Goal: Information Seeking & Learning: Learn about a topic

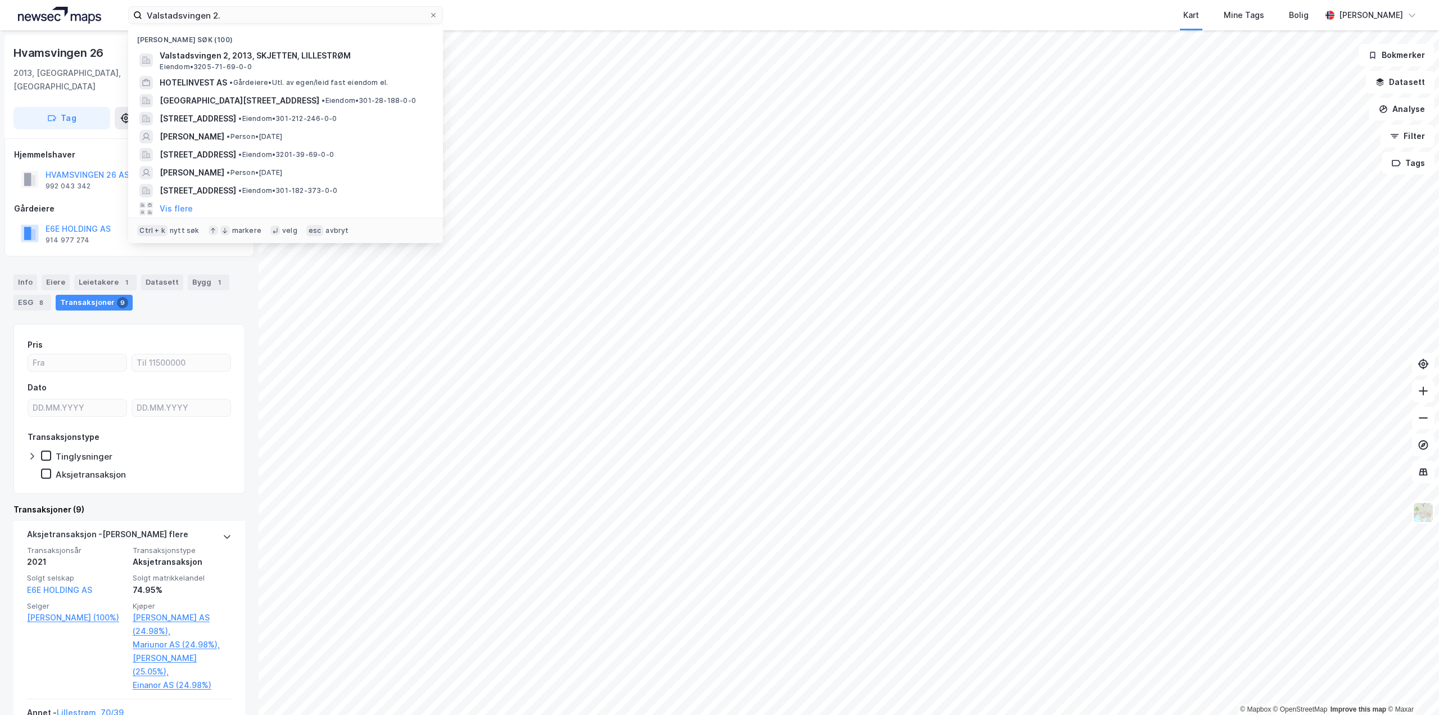
click at [284, 14] on input "Valstadsvingen 2." at bounding box center [285, 15] width 287 height 17
type input "romsås senter"
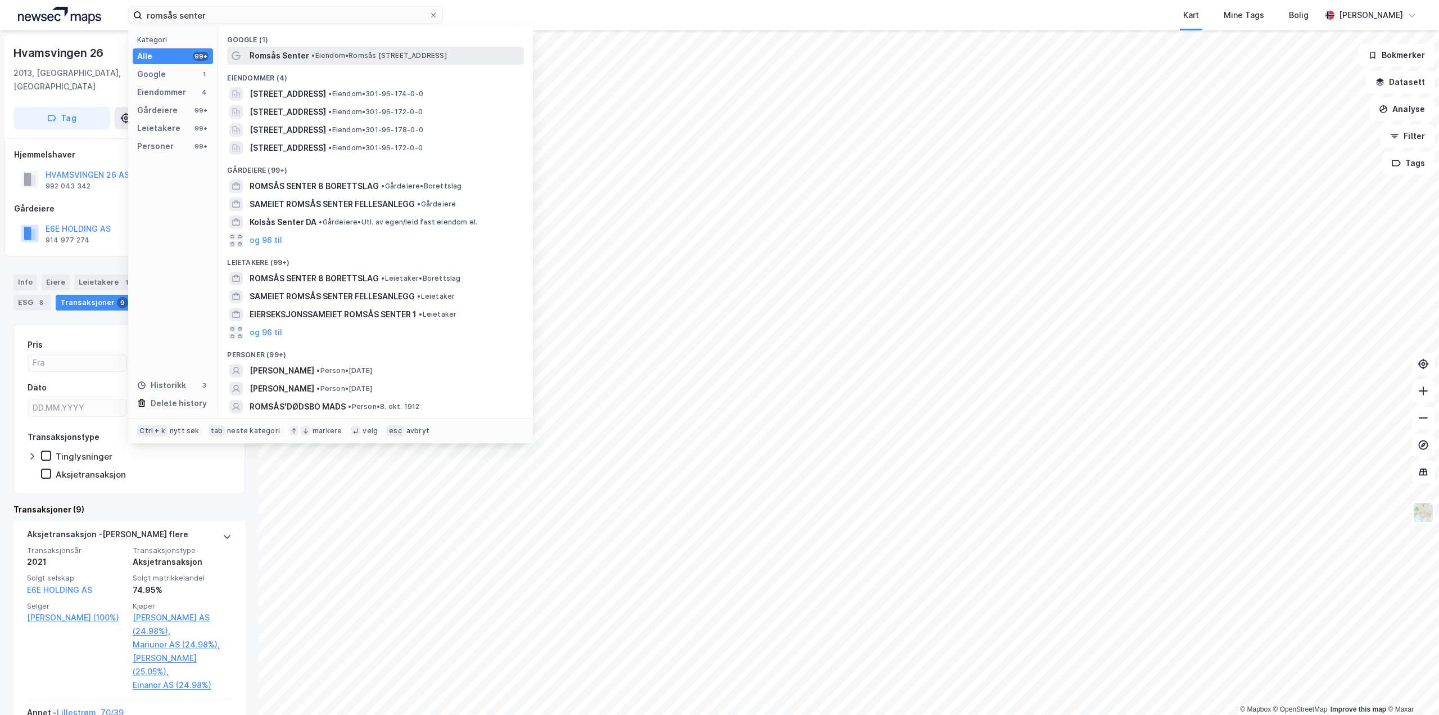
click at [331, 62] on div "Romsås Senter • Eiendom • [STREET_ADDRESS]" at bounding box center [375, 56] width 297 height 18
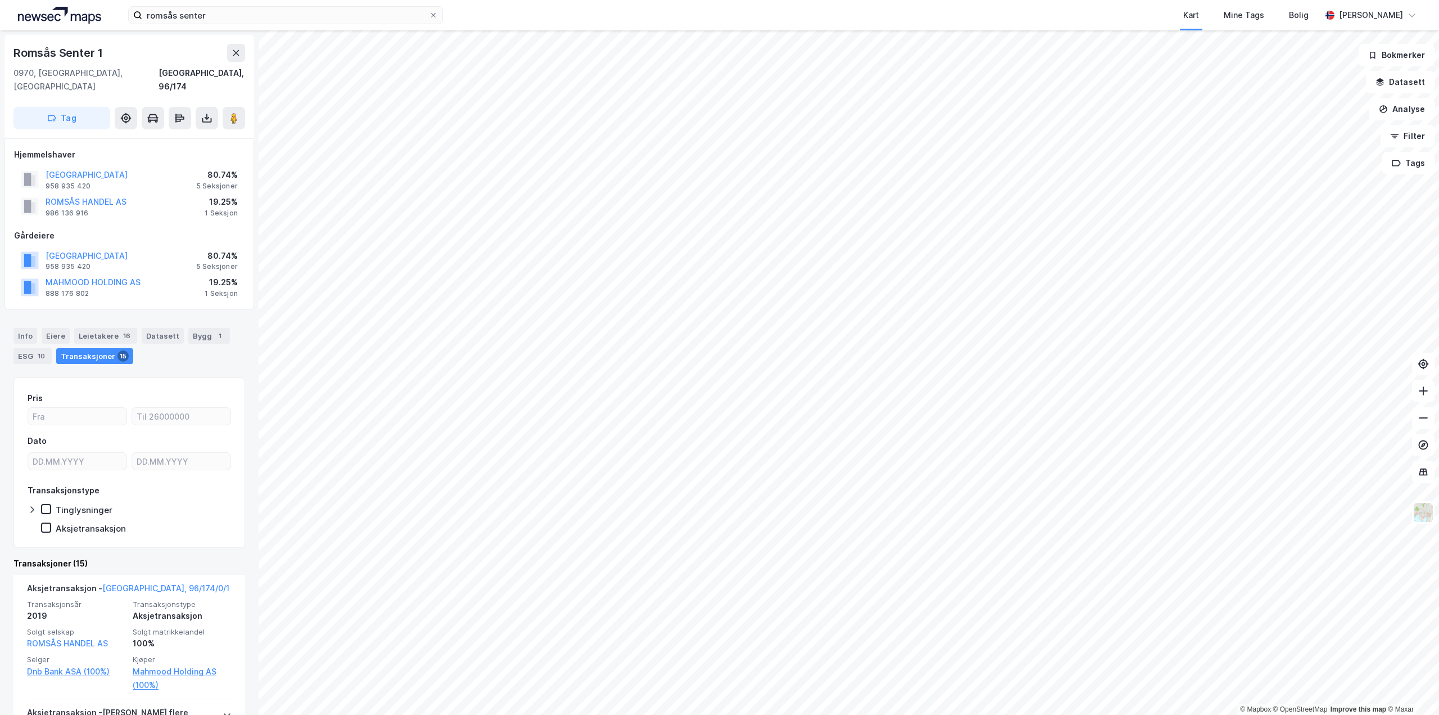
click at [206, 314] on div "Info [PERSON_NAME] 16 Datasett Bygg 1 ESG 10 Transaksjoner 15" at bounding box center [129, 341] width 259 height 54
click at [204, 328] on div "Bygg 1" at bounding box center [209, 336] width 42 height 16
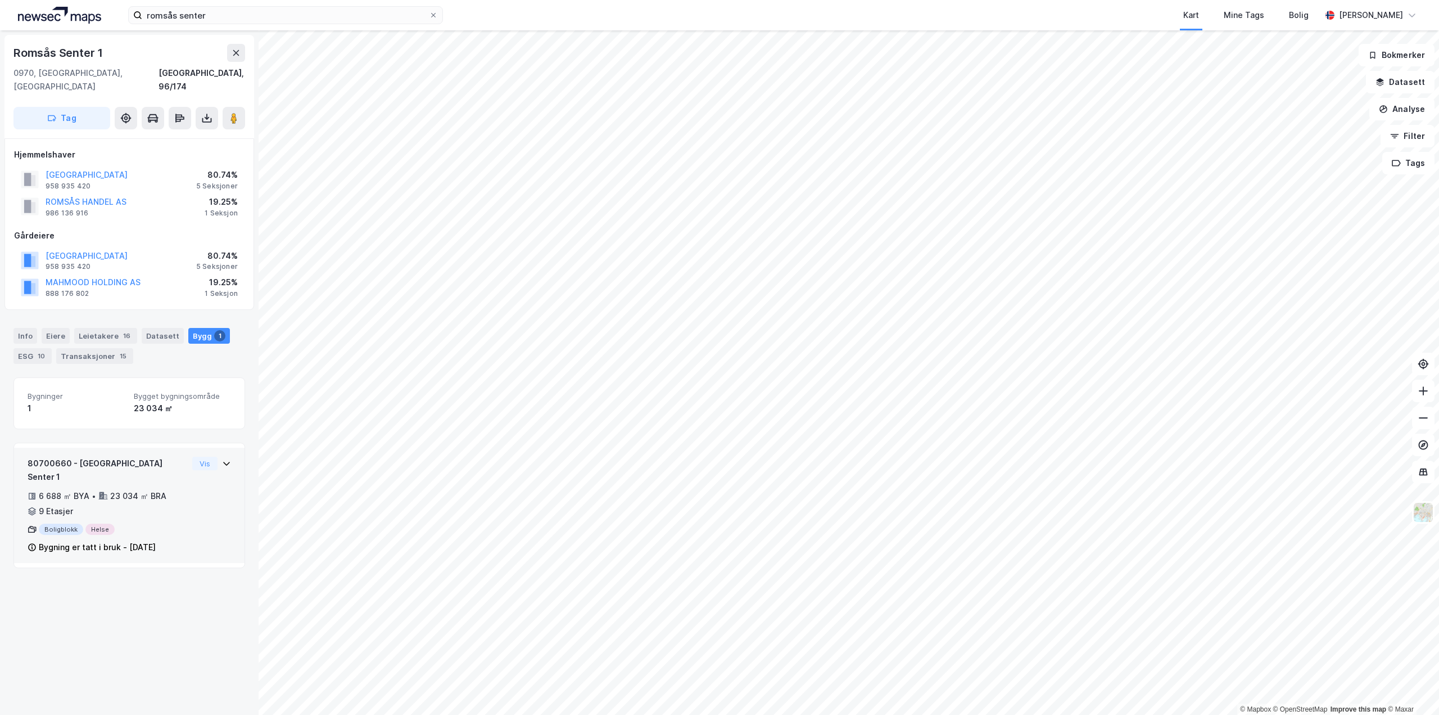
click at [222, 459] on icon at bounding box center [226, 463] width 9 height 9
click at [1405, 110] on button "Analyse" at bounding box center [1402, 109] width 65 height 22
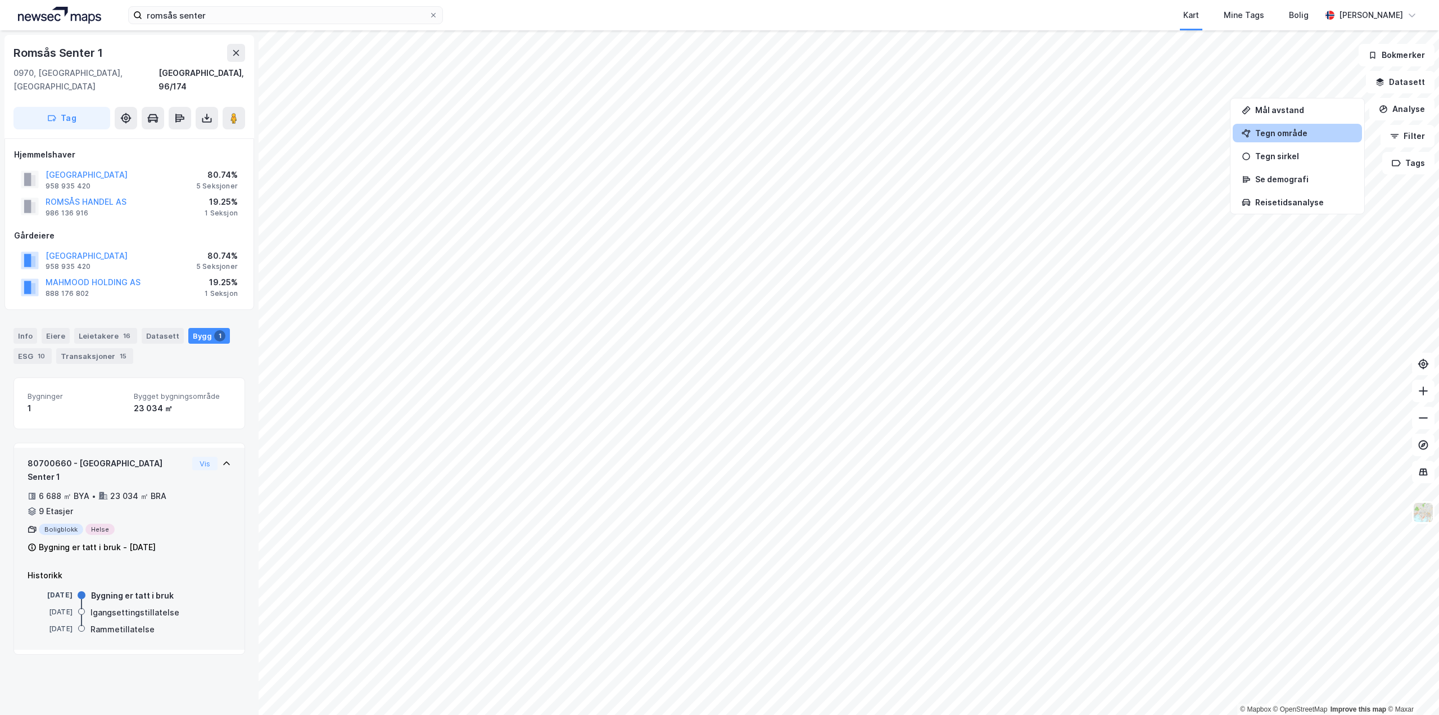
click at [1283, 136] on div "Tegn område" at bounding box center [1305, 133] width 98 height 10
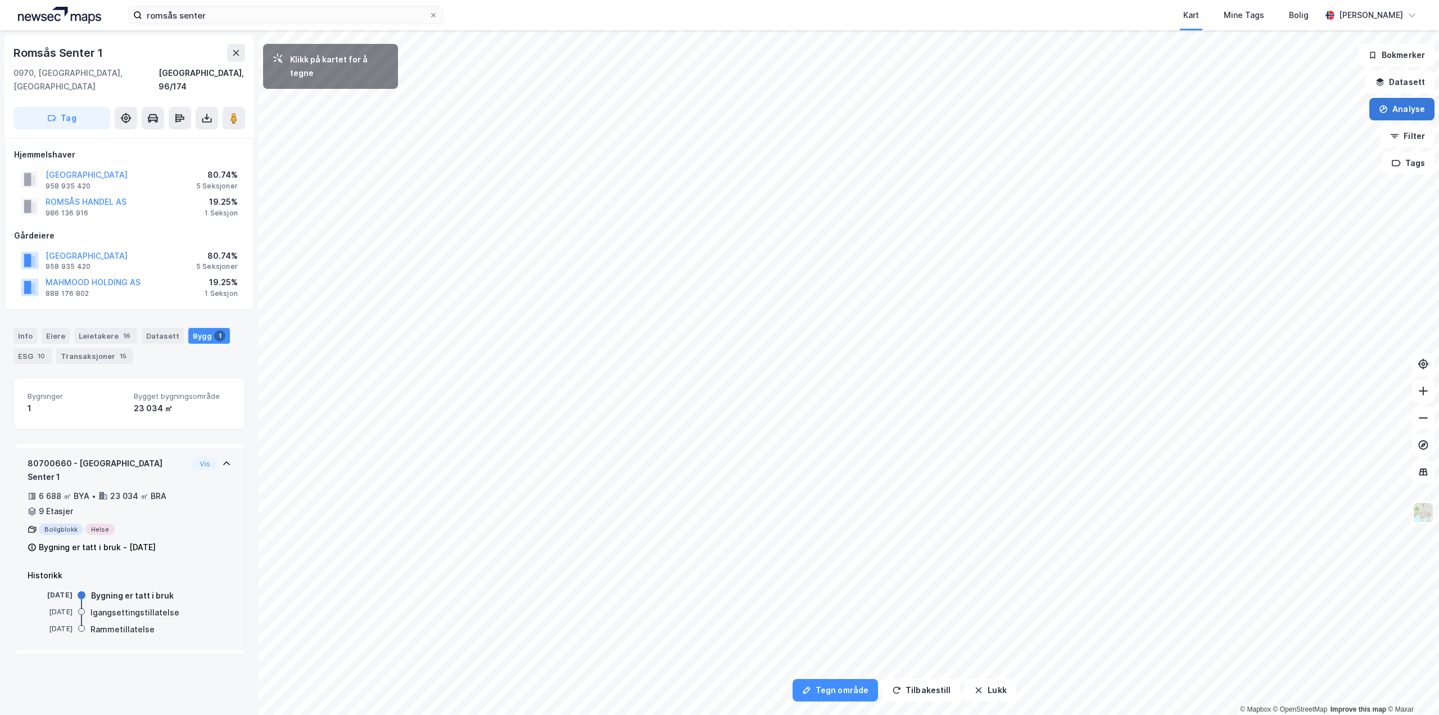
click at [1416, 110] on button "Analyse" at bounding box center [1402, 109] width 65 height 22
click at [1290, 136] on div "Tegn område" at bounding box center [1305, 133] width 98 height 10
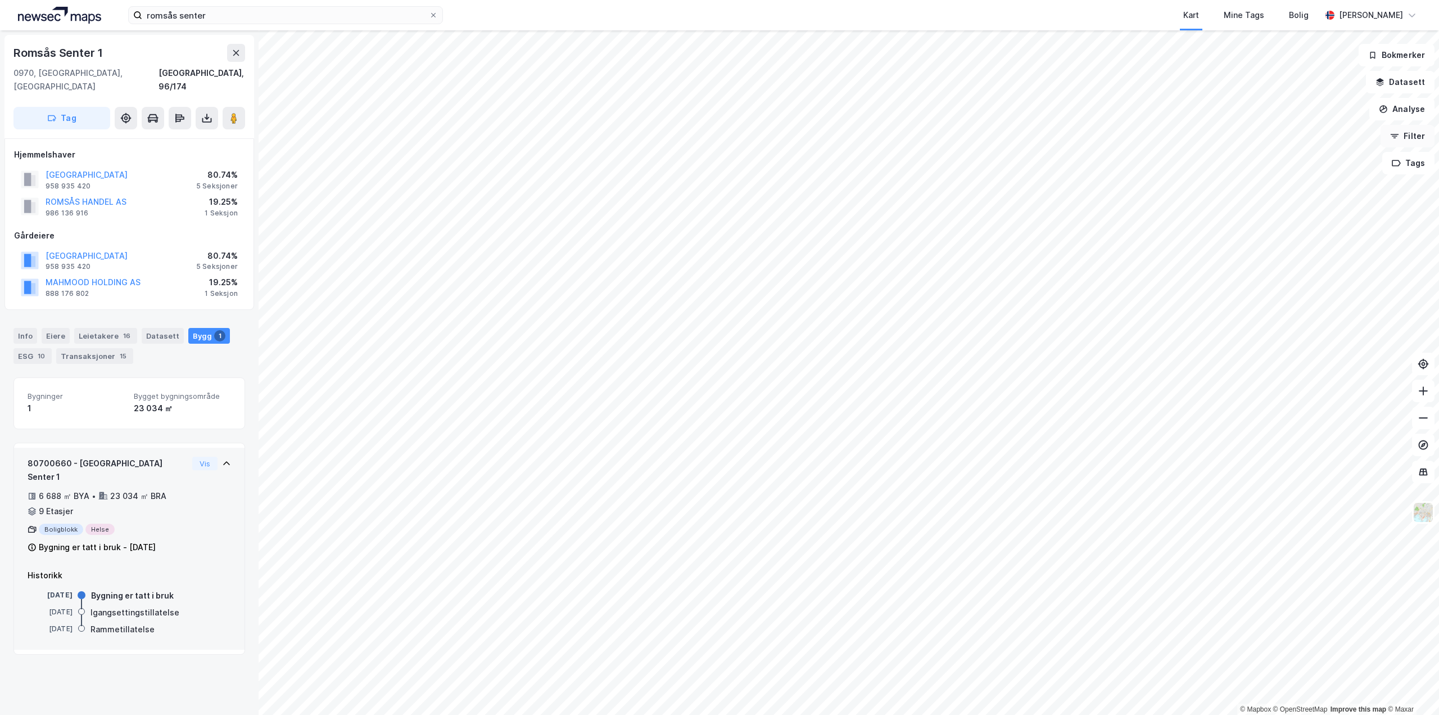
click at [1414, 138] on button "Filter" at bounding box center [1408, 136] width 54 height 22
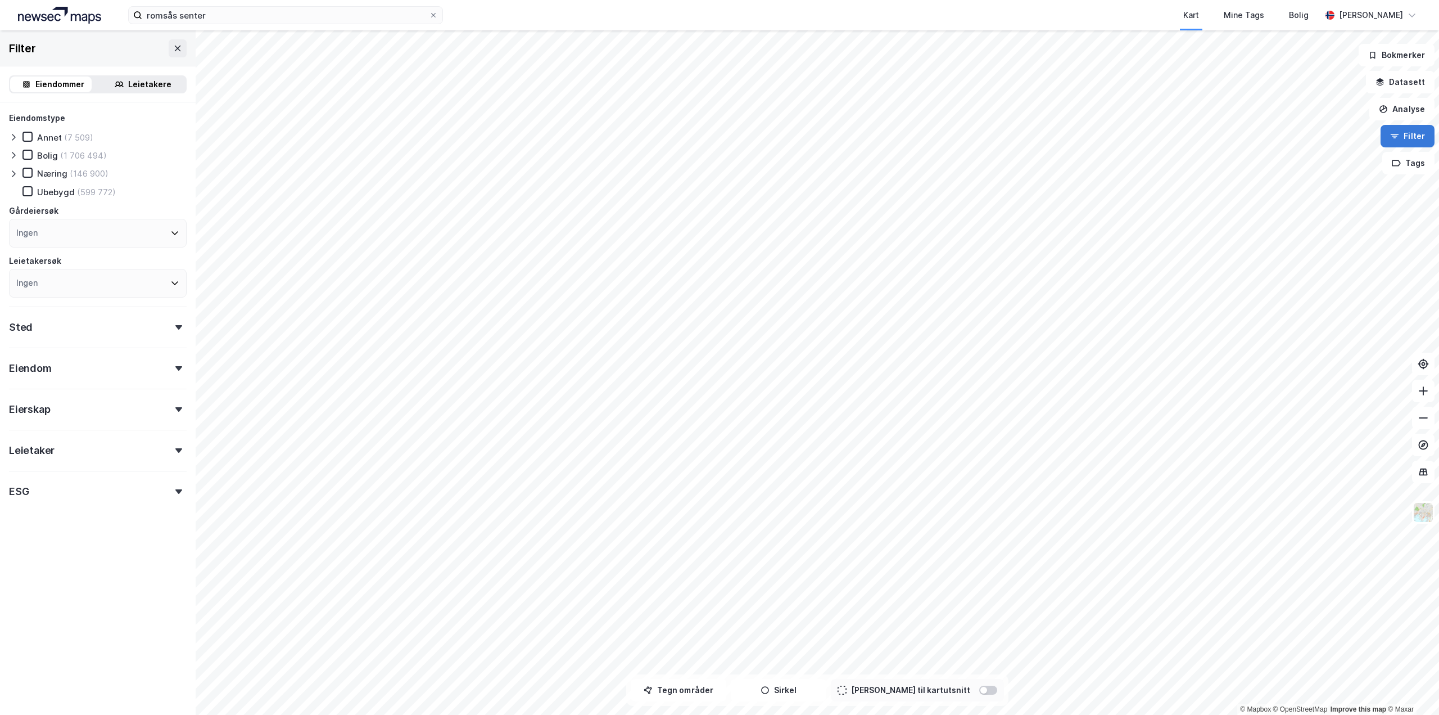
click at [1414, 138] on button "Filter" at bounding box center [1408, 136] width 54 height 22
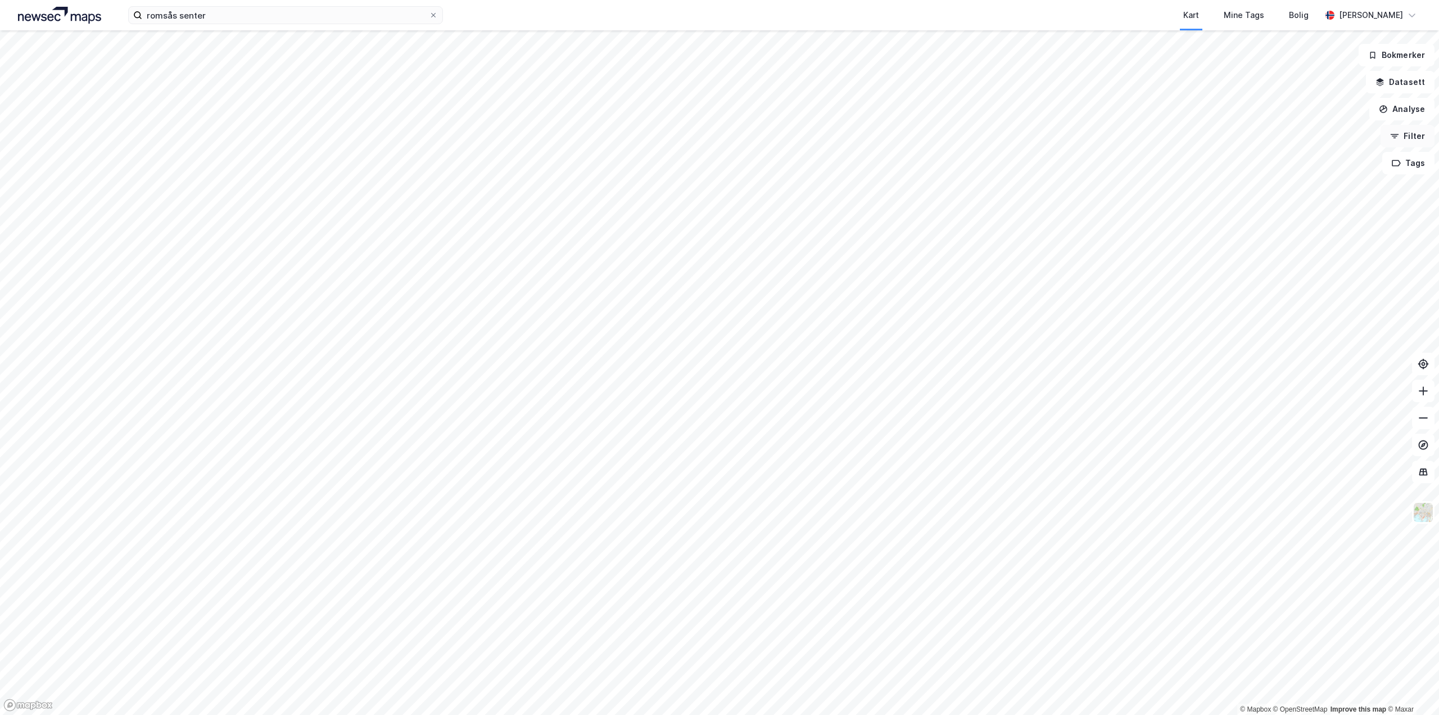
click at [1414, 138] on button "Filter" at bounding box center [1408, 136] width 54 height 22
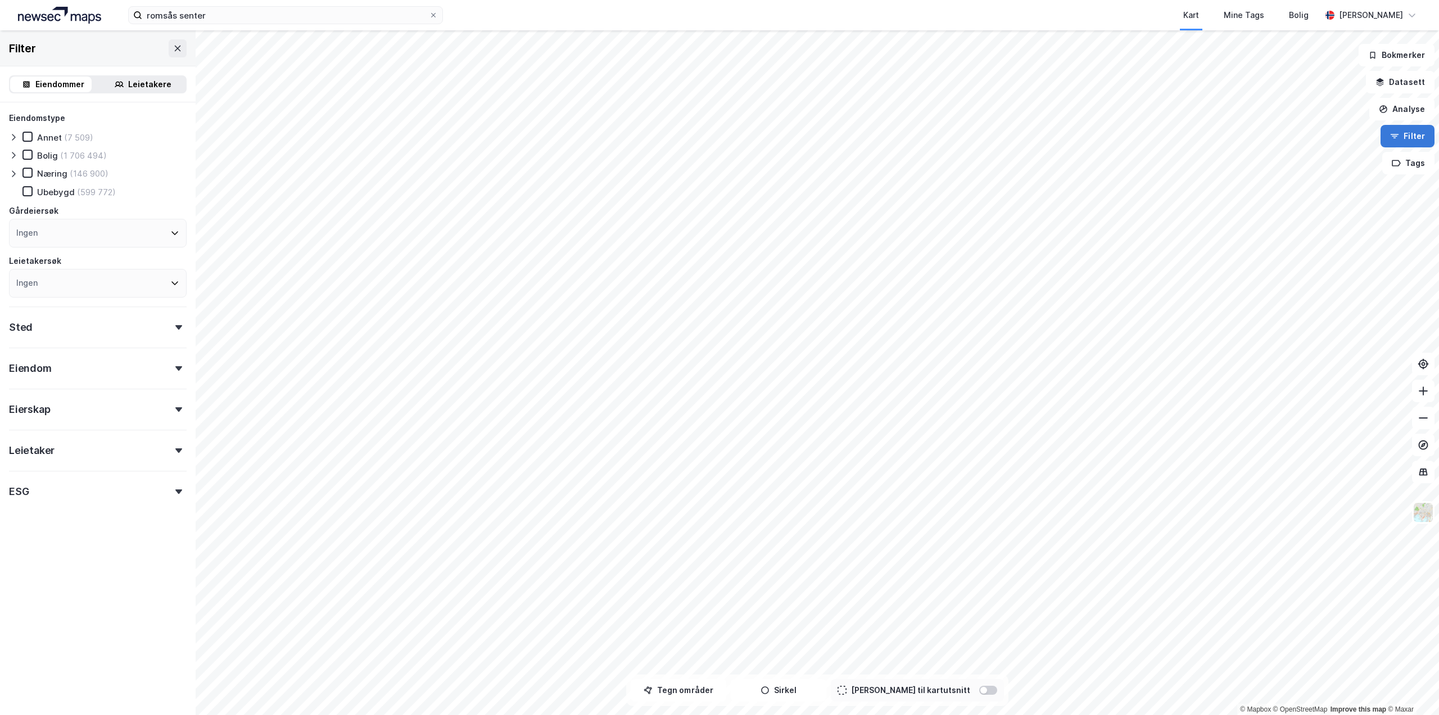
click at [1414, 138] on button "Filter" at bounding box center [1408, 136] width 54 height 22
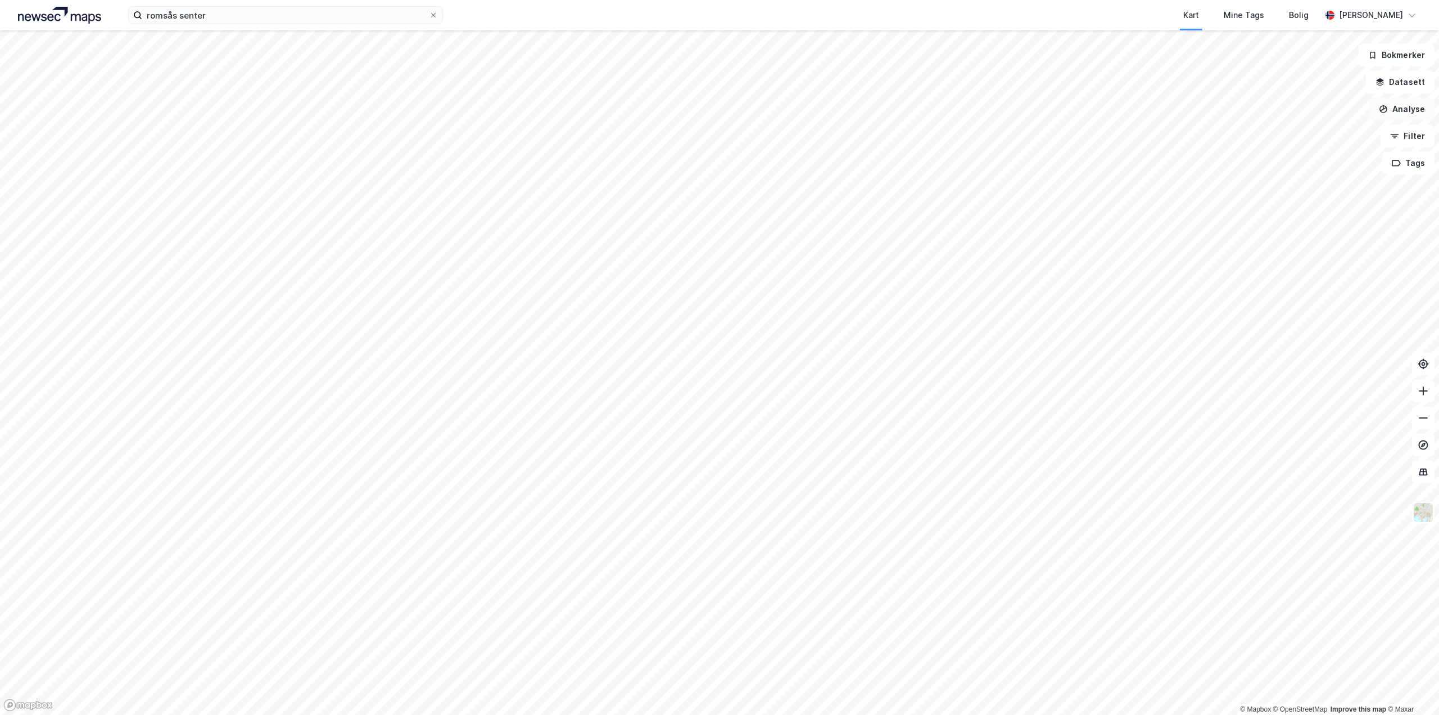
click at [1406, 112] on button "Analyse" at bounding box center [1402, 109] width 65 height 22
click at [1306, 139] on div "Tegn område" at bounding box center [1297, 133] width 129 height 19
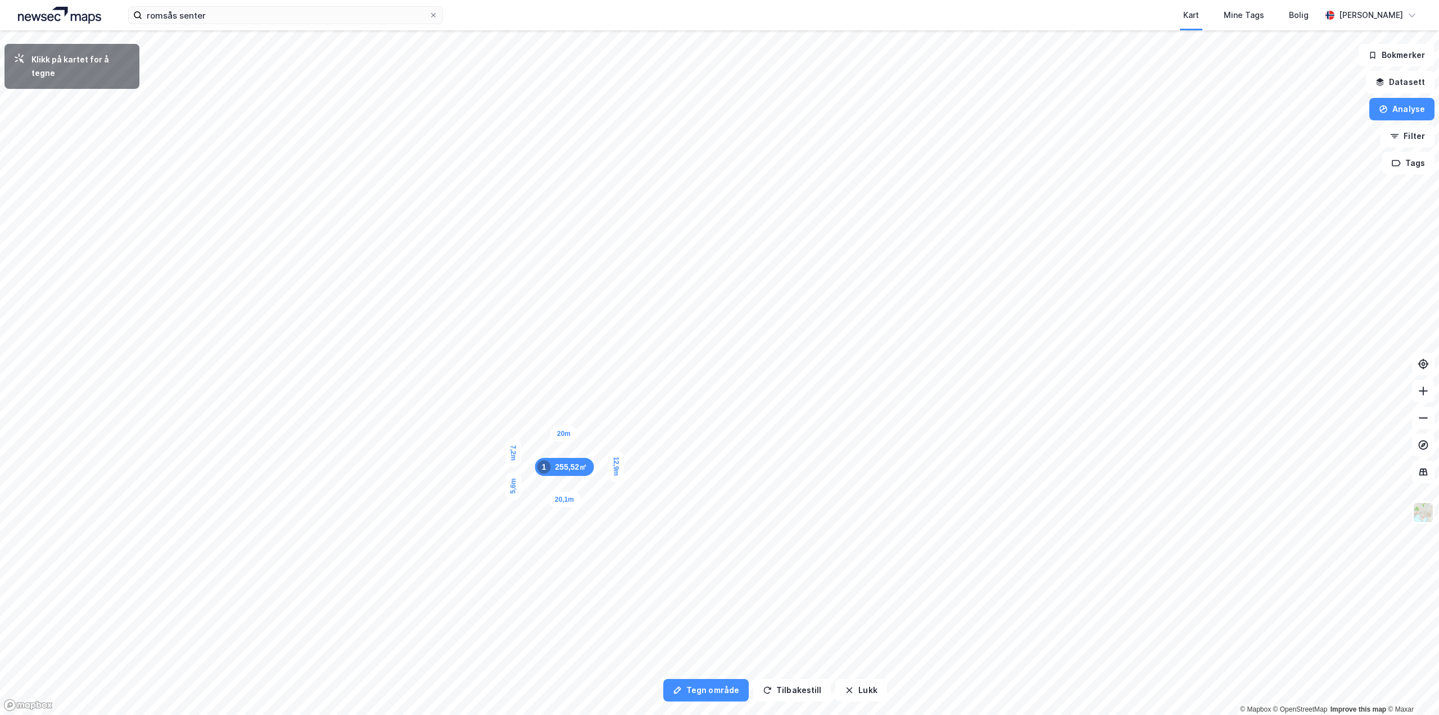
click at [514, 471] on div "5,6m" at bounding box center [513, 485] width 17 height 29
